Goal: Task Accomplishment & Management: Use online tool/utility

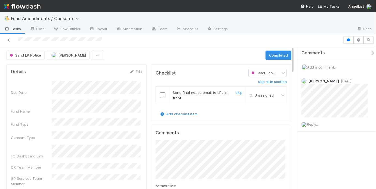
click at [162, 94] on input "checkbox" at bounding box center [162, 95] width 5 height 5
click at [282, 53] on button "Completed" at bounding box center [279, 55] width 26 height 9
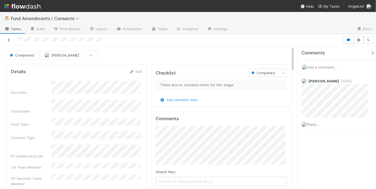
click at [9, 39] on icon at bounding box center [8, 40] width 5 height 4
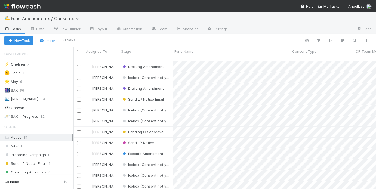
scroll to position [4, 3]
click at [55, 84] on div "⭐ May 6" at bounding box center [38, 81] width 69 height 7
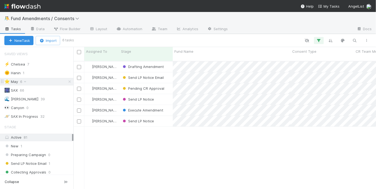
scroll to position [129, 299]
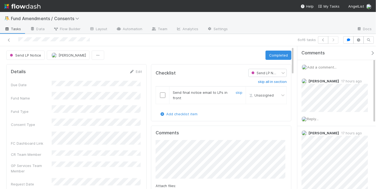
click at [162, 94] on input "checkbox" at bounding box center [162, 95] width 5 height 5
click at [281, 52] on button "Completed" at bounding box center [279, 55] width 26 height 9
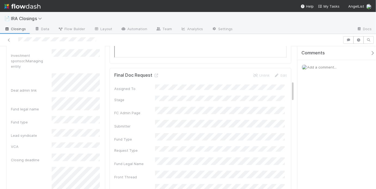
scroll to position [244, 0]
click at [156, 74] on icon at bounding box center [155, 75] width 5 height 4
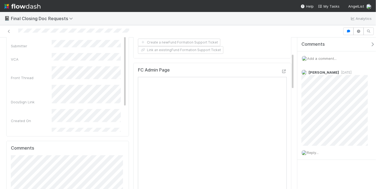
scroll to position [61, 0]
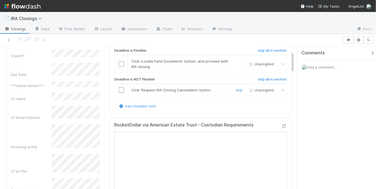
scroll to position [29, 0]
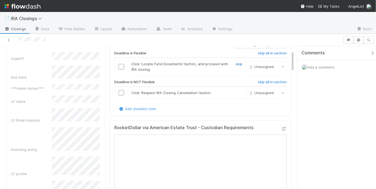
click at [237, 62] on link "skip" at bounding box center [239, 64] width 7 height 4
click at [120, 93] on input "checkbox" at bounding box center [121, 92] width 5 height 5
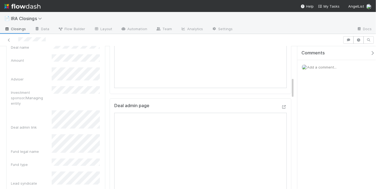
scroll to position [212, 0]
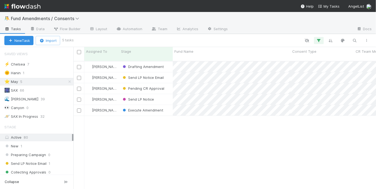
scroll to position [4, 3]
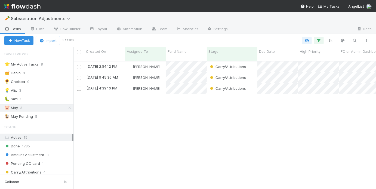
scroll to position [132, 303]
click at [149, 145] on div "8/26/25, 2:54:12 PM May Chang Carry/Attributions 8/26/25, 2:54:13 PM 1 0 0 8/21…" at bounding box center [224, 128] width 303 height 132
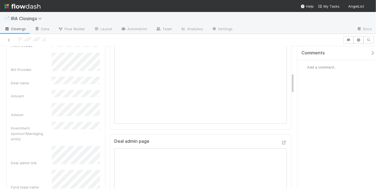
scroll to position [188, 0]
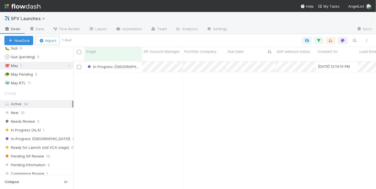
scroll to position [131, 0]
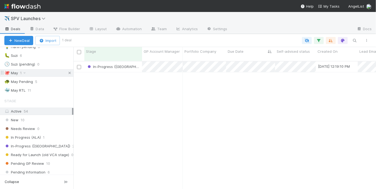
click at [67, 71] on icon at bounding box center [69, 73] width 5 height 4
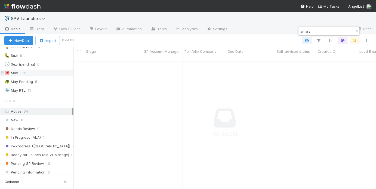
scroll to position [126, 299]
type input "amara"
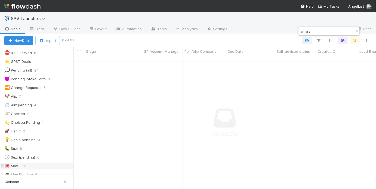
scroll to position [48, 0]
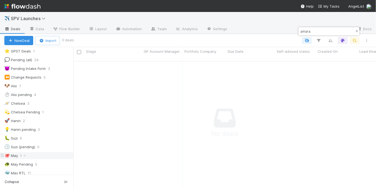
click at [357, 29] on button "button" at bounding box center [357, 31] width 6 height 7
click at [16, 155] on div "🐙 May" at bounding box center [11, 155] width 14 height 7
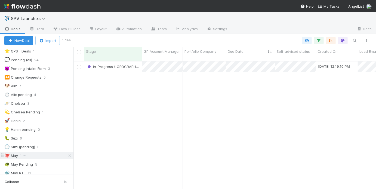
scroll to position [129, 299]
click at [35, 138] on div "🐛 Suzi 6" at bounding box center [38, 138] width 69 height 7
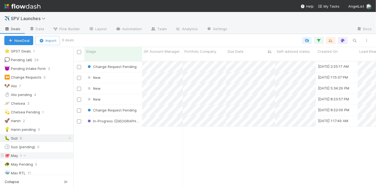
scroll to position [129, 299]
click at [32, 155] on div "🐙 May 1" at bounding box center [38, 155] width 69 height 7
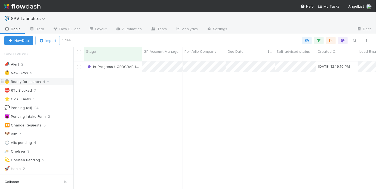
click at [53, 81] on div "👵 Ready for Launch 4" at bounding box center [38, 81] width 69 height 7
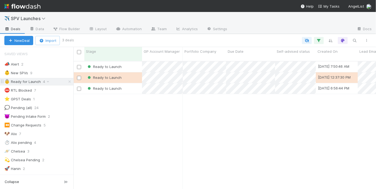
scroll to position [129, 299]
click at [130, 62] on div "Ready to Launch" at bounding box center [113, 67] width 58 height 11
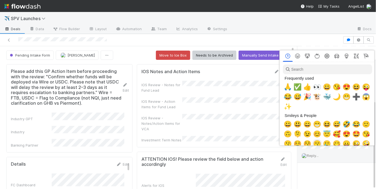
scroll to position [0, 1]
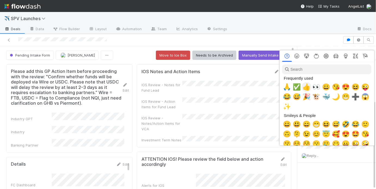
click at [305, 89] on span "👍" at bounding box center [307, 87] width 8 height 8
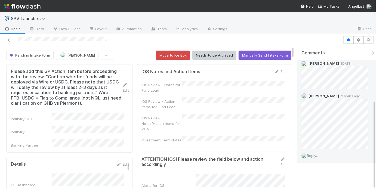
click at [313, 156] on span "Reply..." at bounding box center [313, 155] width 12 height 4
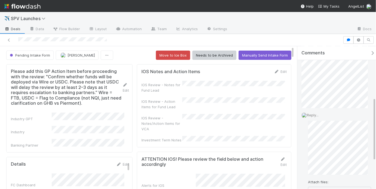
scroll to position [165, 0]
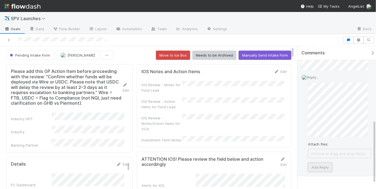
click at [319, 164] on button "Add Reply" at bounding box center [320, 167] width 24 height 9
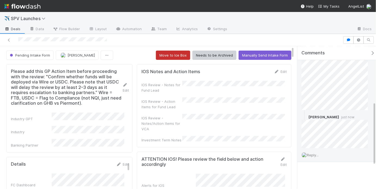
scroll to position [125, 0]
click at [181, 56] on button "Move to Ice Box" at bounding box center [173, 55] width 34 height 9
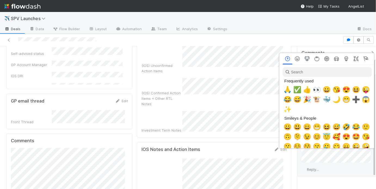
scroll to position [0, 1]
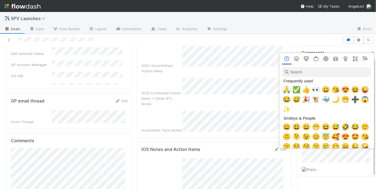
click at [287, 89] on span "🙏" at bounding box center [287, 90] width 8 height 8
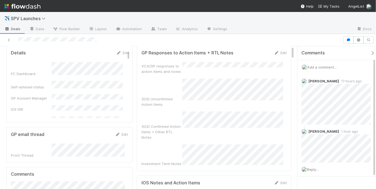
scroll to position [0, 0]
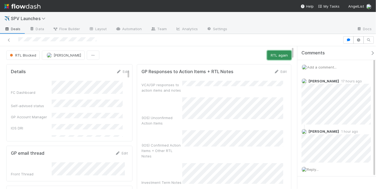
click at [270, 56] on button "RTL again" at bounding box center [279, 55] width 24 height 9
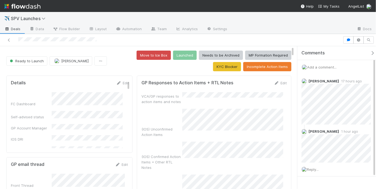
click at [241, 104] on div "VCA/GP responses to action items and notes (IOS) Unconfirmed Action Items (IOS)…" at bounding box center [214, 144] width 145 height 105
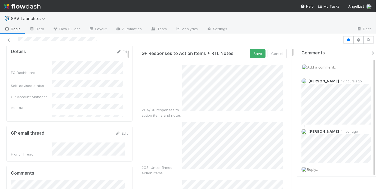
scroll to position [9, 0]
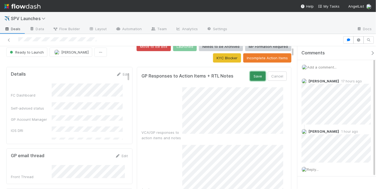
click at [256, 74] on button "Save" at bounding box center [258, 76] width 16 height 9
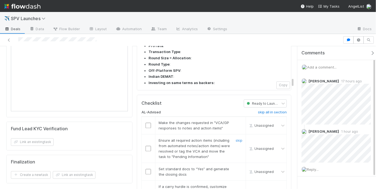
scroll to position [546, 0]
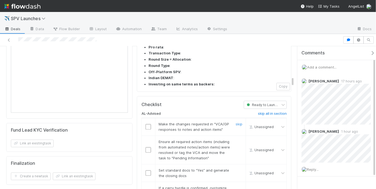
click at [146, 124] on input "checkbox" at bounding box center [148, 126] width 5 height 5
click at [146, 147] on input "checkbox" at bounding box center [148, 149] width 5 height 5
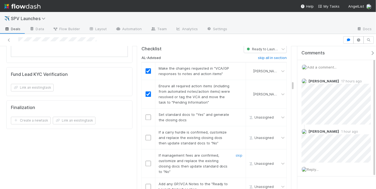
scroll to position [600, 0]
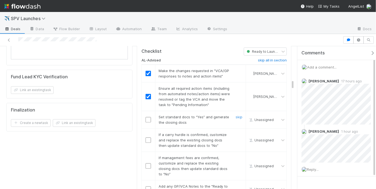
click at [146, 117] on input "checkbox" at bounding box center [148, 119] width 5 height 5
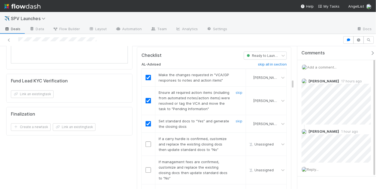
scroll to position [597, 0]
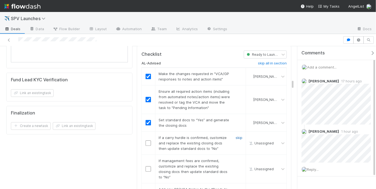
click at [236, 136] on link "skip" at bounding box center [239, 138] width 7 height 4
click at [236, 159] on link "skip" at bounding box center [239, 161] width 7 height 4
click at [233, 135] on div "skip" at bounding box center [238, 143] width 16 height 16
click at [236, 136] on link "skip" at bounding box center [239, 138] width 7 height 4
click at [236, 159] on link "skip" at bounding box center [239, 161] width 7 height 4
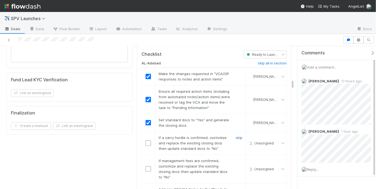
click at [236, 136] on link "skip" at bounding box center [239, 138] width 7 height 4
click at [146, 189] on input "checkbox" at bounding box center [148, 191] width 5 height 5
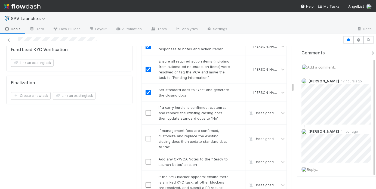
scroll to position [662, 0]
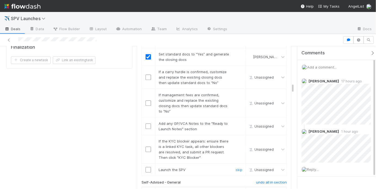
click at [146, 167] on input "checkbox" at bounding box center [148, 169] width 5 height 5
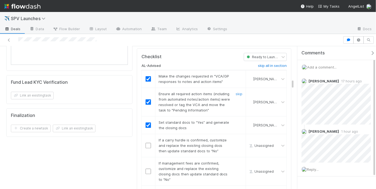
scroll to position [597, 0]
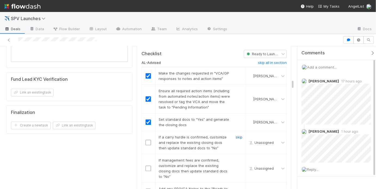
click at [236, 135] on link "skip" at bounding box center [239, 137] width 7 height 4
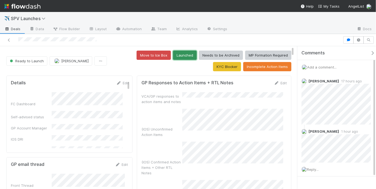
click at [173, 57] on button "Launched" at bounding box center [185, 55] width 24 height 9
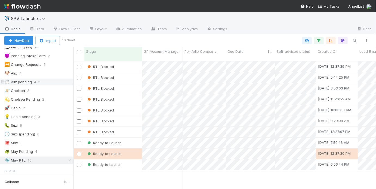
scroll to position [66, 0]
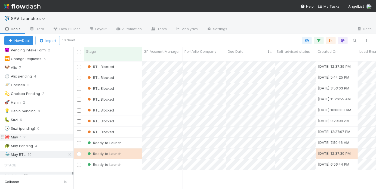
click at [55, 136] on div "🐙 May 1" at bounding box center [38, 137] width 69 height 7
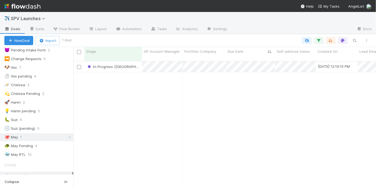
scroll to position [132, 303]
click at [149, 159] on div "In-Progress (SAD) 8/6/25, 12:19:10 PM May Chang 0 1 0 0 0 0 0" at bounding box center [224, 128] width 303 height 132
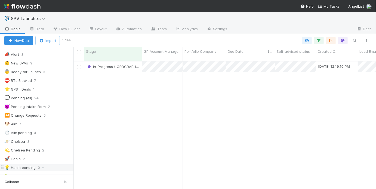
scroll to position [0, 0]
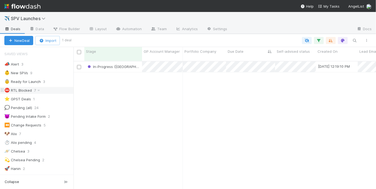
click at [49, 90] on div "⛔ RTL Blocked 7" at bounding box center [38, 90] width 69 height 7
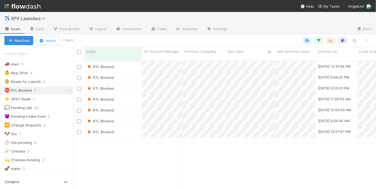
scroll to position [132, 303]
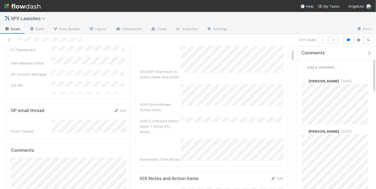
scroll to position [45, 0]
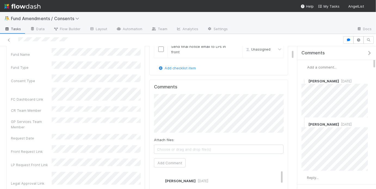
scroll to position [46, 0]
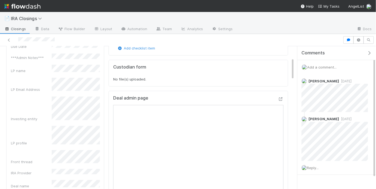
scroll to position [62, 0]
